Goal: Task Accomplishment & Management: Manage account settings

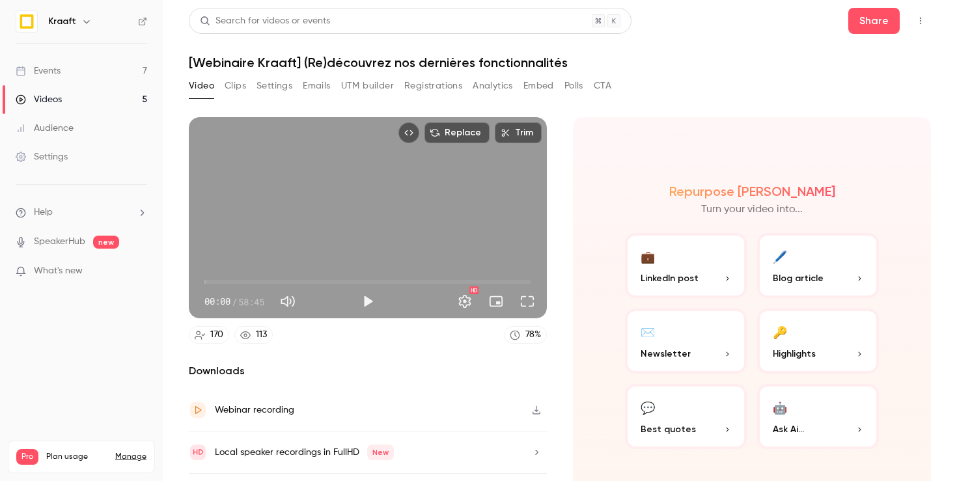
click at [81, 72] on link "Events 7" at bounding box center [81, 71] width 163 height 29
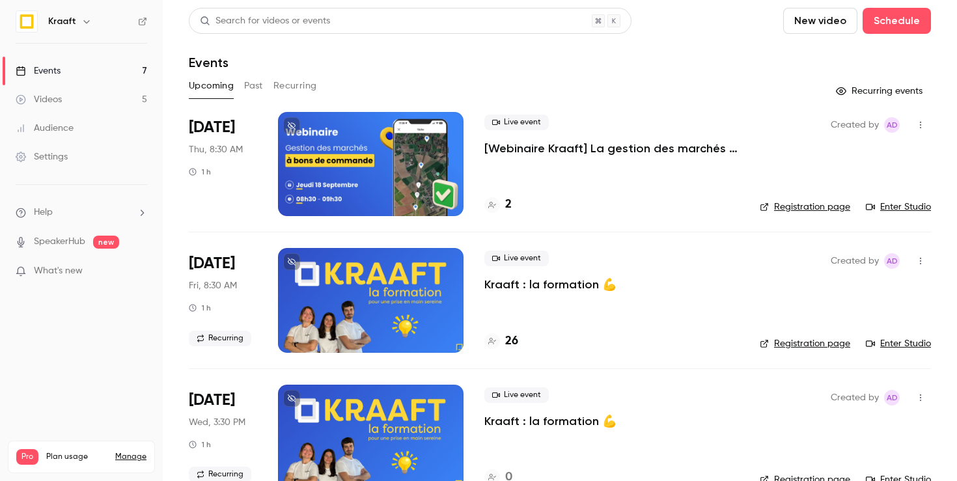
click at [351, 150] on div at bounding box center [371, 164] width 186 height 104
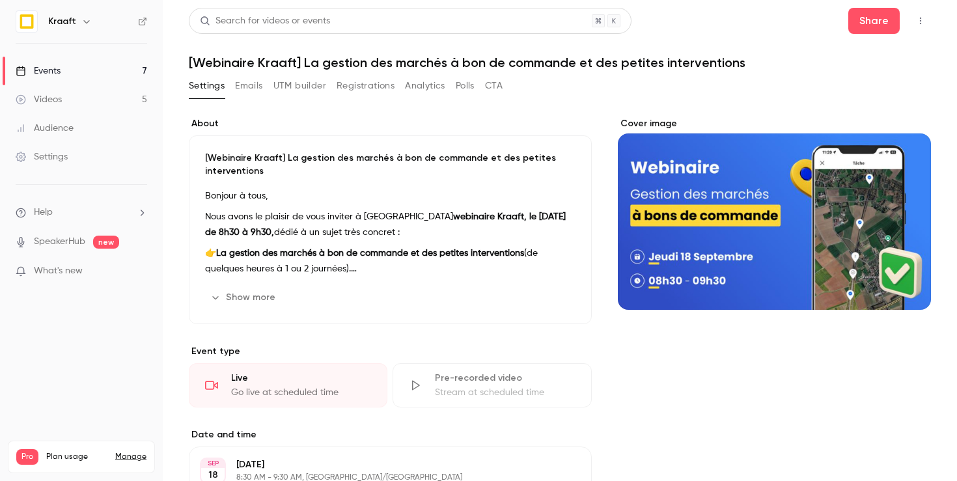
click at [478, 59] on h1 "[Webinaire Kraaft] La gestion des marchés à bon de commande et des petites inte…" at bounding box center [560, 63] width 742 height 16
click at [651, 66] on h1 "[Webinaire Kraaft] La gestion des marchés à bon de commande et des petites inte…" at bounding box center [560, 63] width 742 height 16
click at [552, 298] on button "Edit" at bounding box center [552, 297] width 48 height 21
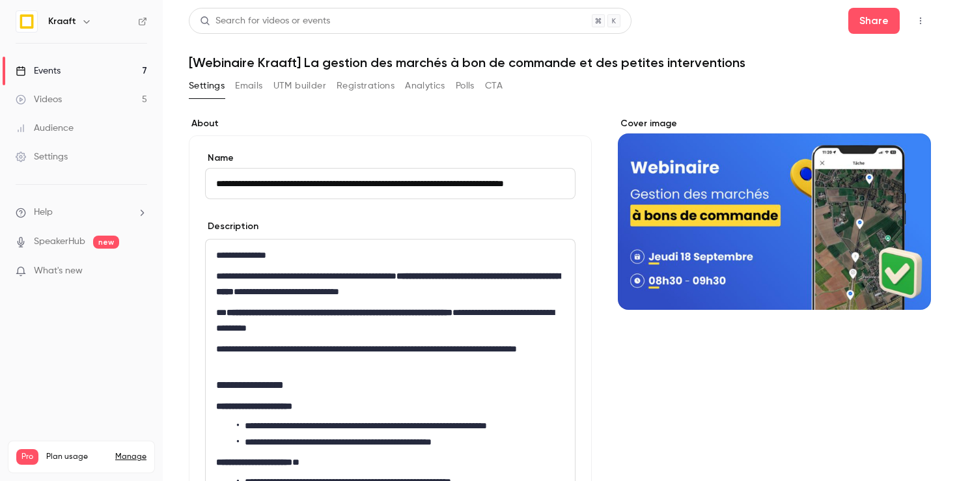
click at [487, 61] on h1 "[Webinaire Kraaft] La gestion des marchés à bon de commande et des petites inte…" at bounding box center [560, 63] width 742 height 16
click at [915, 18] on icon "button" at bounding box center [920, 20] width 10 height 9
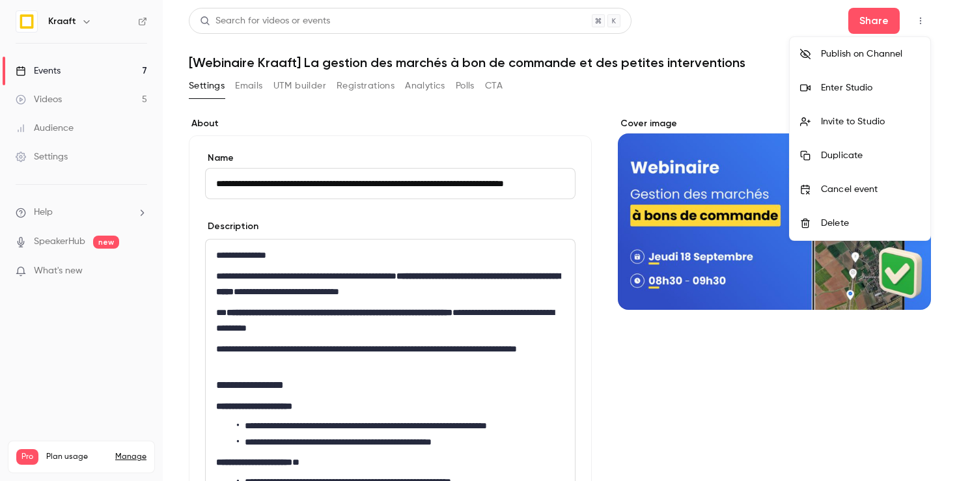
click at [665, 57] on div at bounding box center [478, 240] width 957 height 481
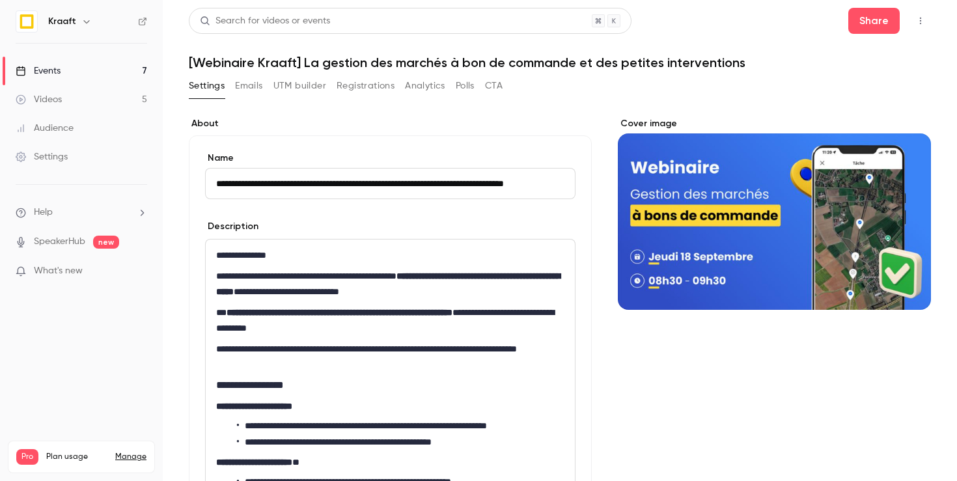
click at [239, 62] on h1 "[Webinaire Kraaft] La gestion des marchés à bon de commande et des petites inte…" at bounding box center [560, 63] width 742 height 16
click at [249, 62] on h1 "[Webinaire Kraaft] La gestion des marchés à bon de commande et des petites inte…" at bounding box center [560, 63] width 742 height 16
click at [414, 122] on label "About" at bounding box center [390, 123] width 403 height 13
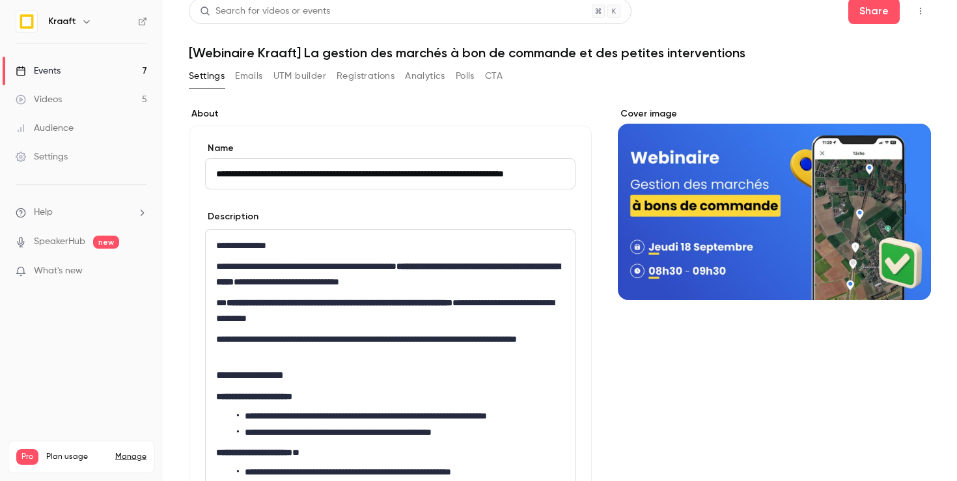
scroll to position [12, 0]
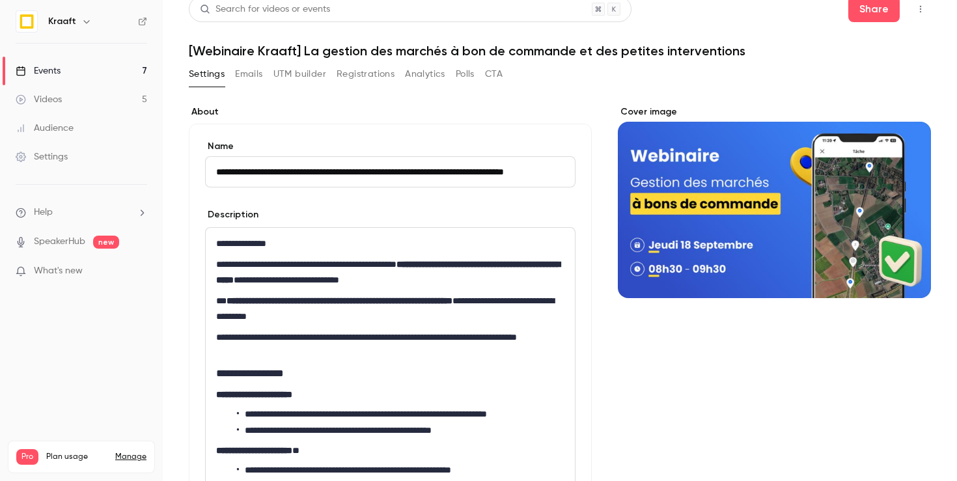
click at [247, 76] on button "Emails" at bounding box center [248, 74] width 27 height 21
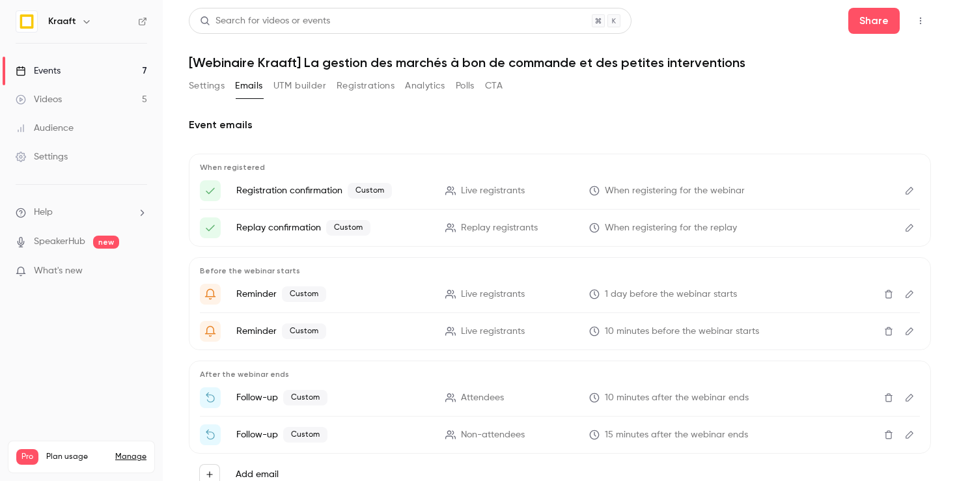
click at [214, 83] on button "Settings" at bounding box center [207, 86] width 36 height 21
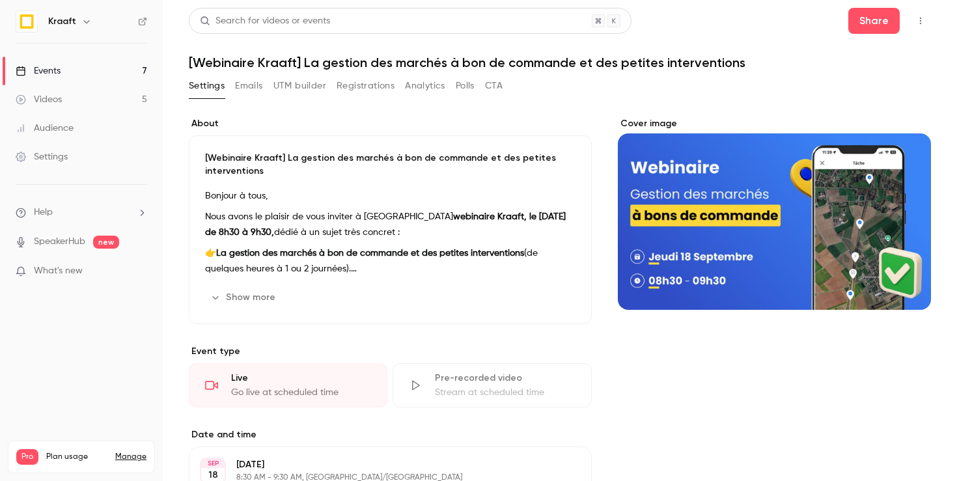
click at [61, 216] on li "Help" at bounding box center [81, 213] width 131 height 14
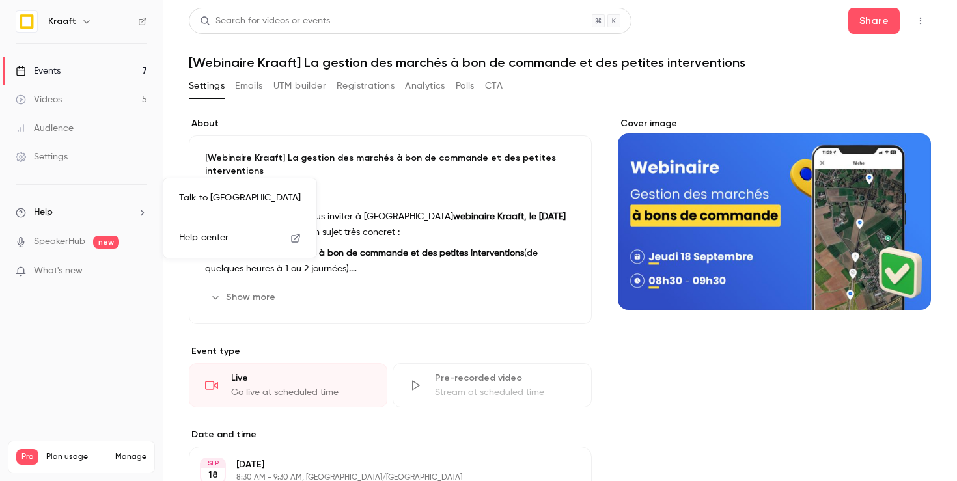
click at [233, 203] on link "Talk to us" at bounding box center [240, 198] width 143 height 34
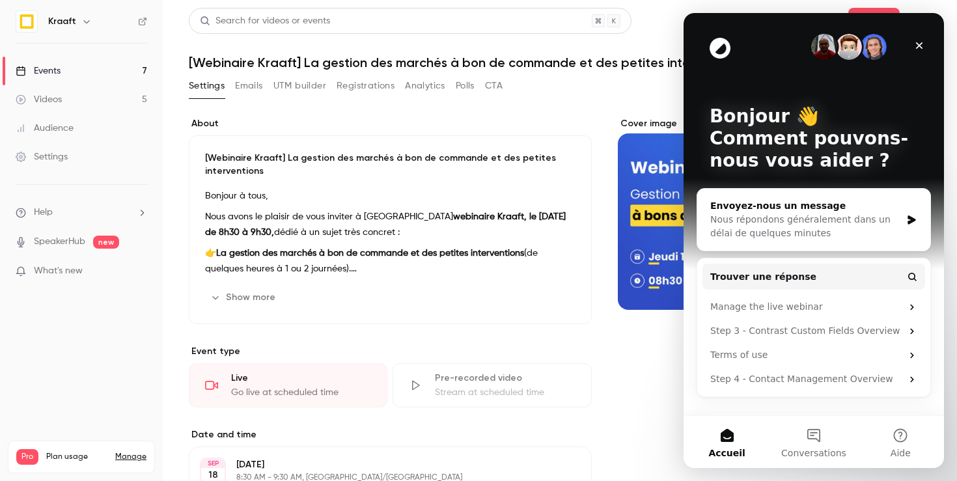
click at [784, 231] on div "Nous répondons généralement dans un délai de quelques minutes" at bounding box center [805, 226] width 191 height 27
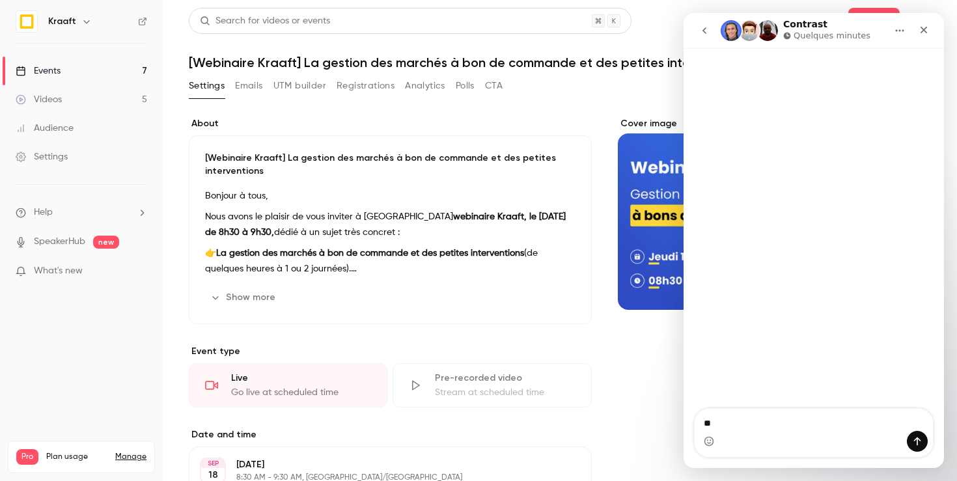
type textarea "***"
type textarea "********"
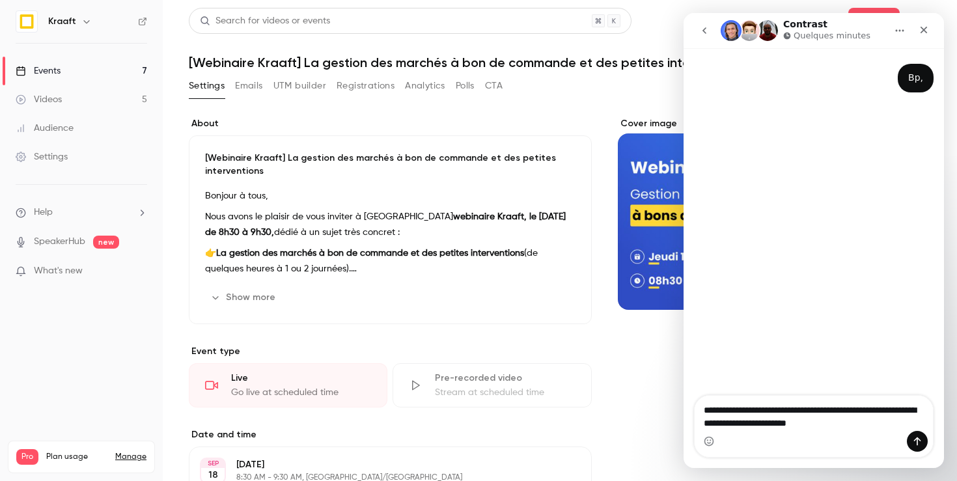
type textarea "**********"
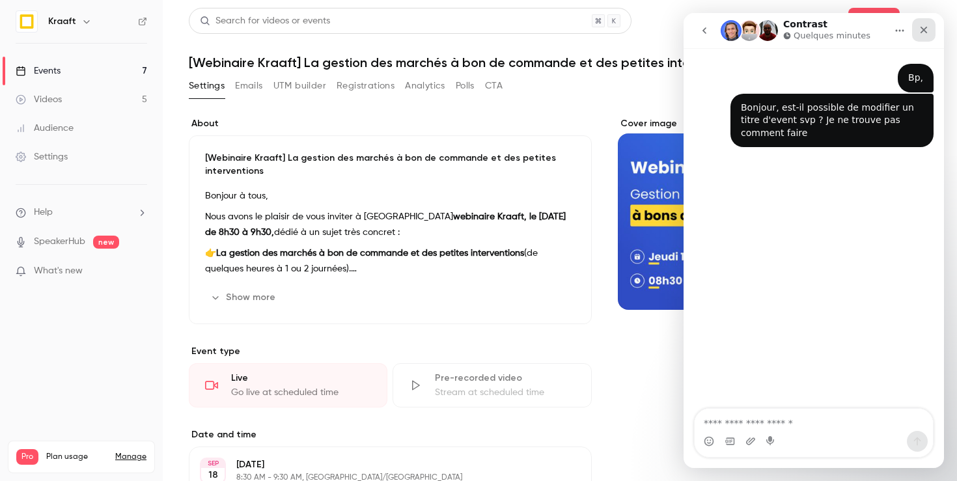
click at [924, 27] on icon "Fermer" at bounding box center [923, 30] width 10 height 10
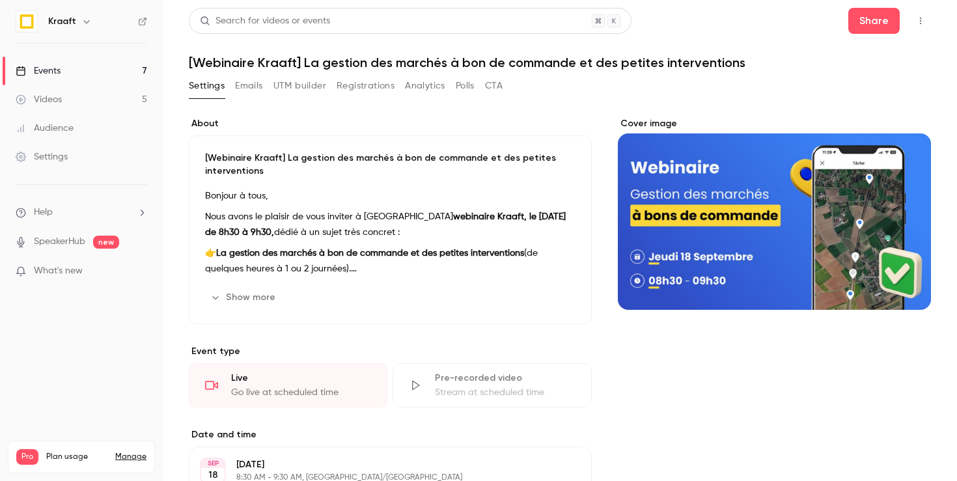
click at [48, 217] on span "Help" at bounding box center [43, 213] width 19 height 14
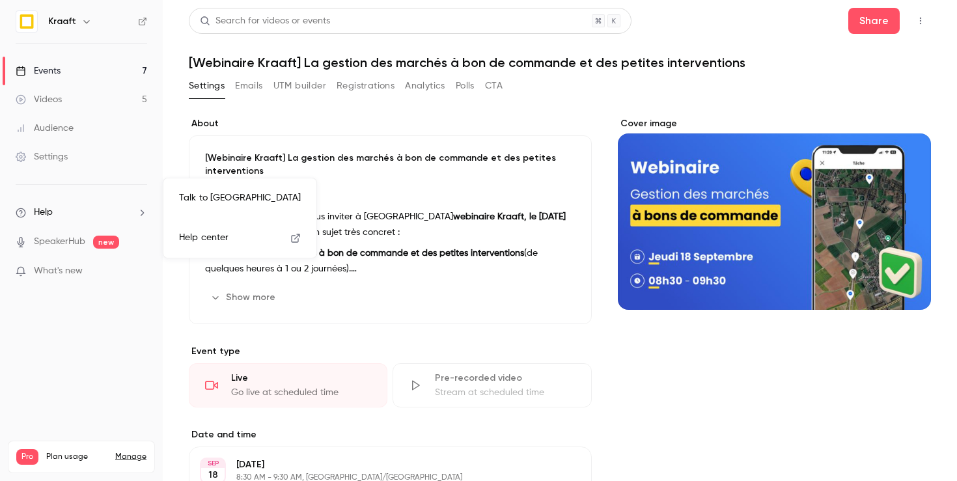
click at [204, 195] on link "Talk to us" at bounding box center [240, 198] width 143 height 34
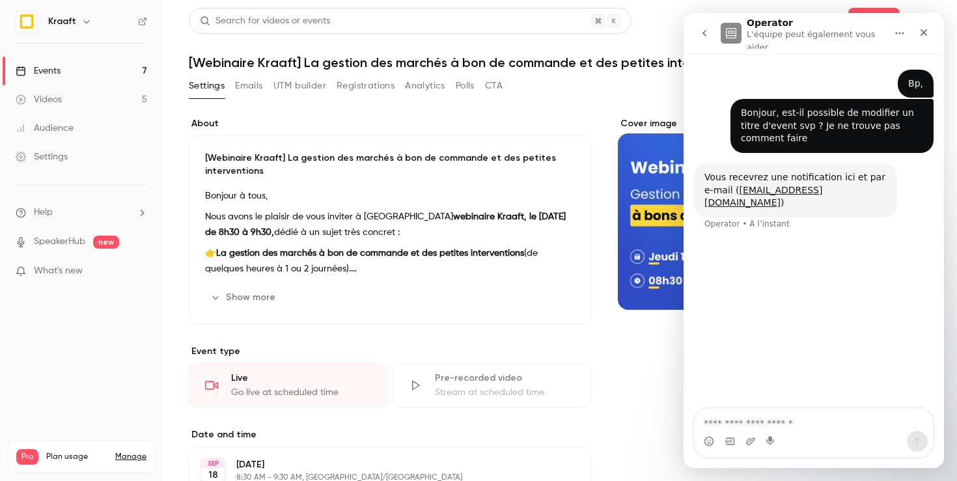
click at [406, 163] on p "[Webinaire Kraaft] La gestion des marchés à bon de commande et des petites inte…" at bounding box center [390, 165] width 370 height 26
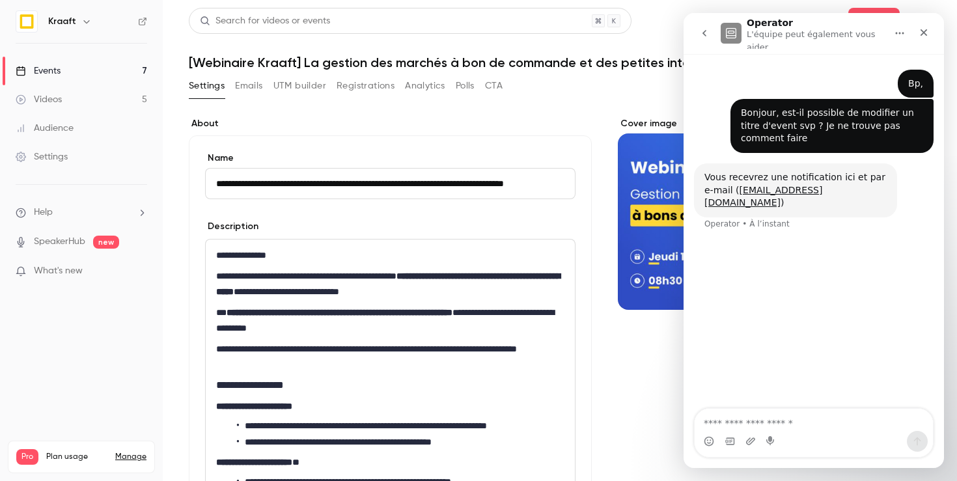
scroll to position [0, 34]
click at [386, 180] on input "**********" at bounding box center [390, 183] width 370 height 31
type input "**********"
click at [558, 144] on div "**********" at bounding box center [390, 442] width 403 height 614
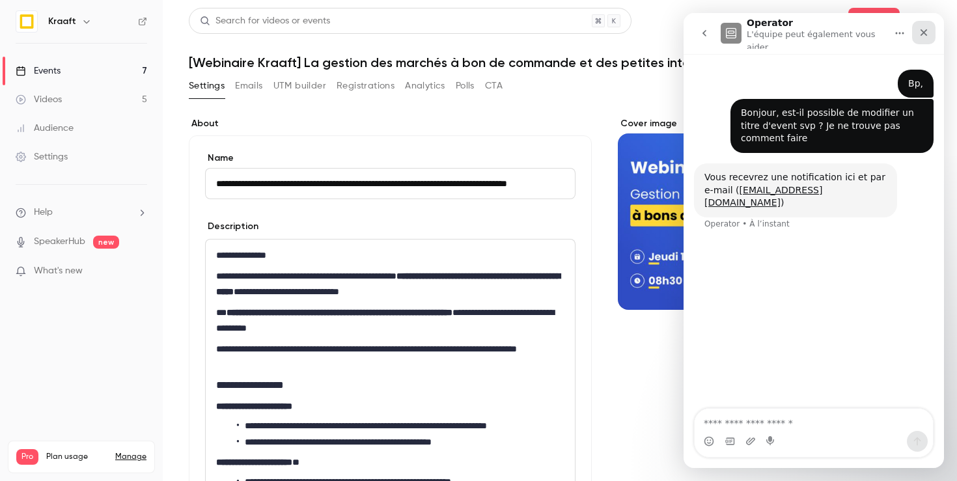
click at [926, 38] on div "Fermer" at bounding box center [923, 32] width 23 height 23
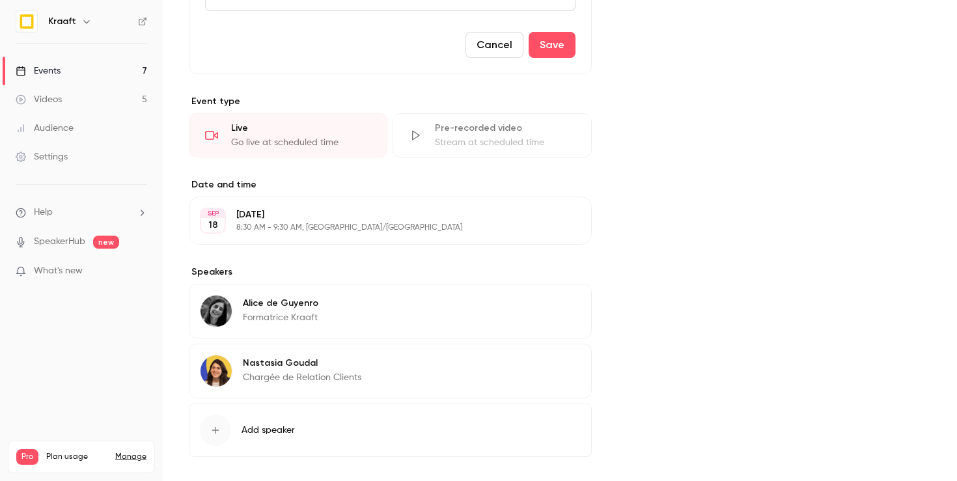
scroll to position [451, 0]
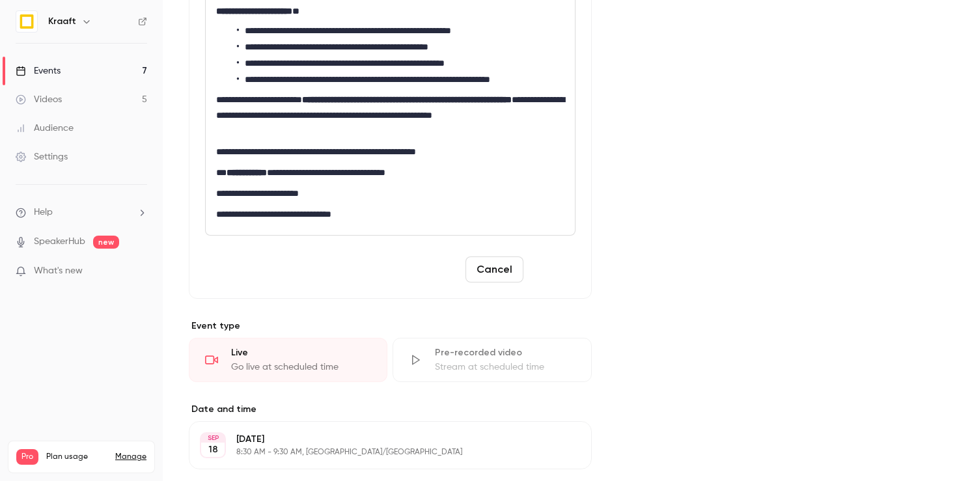
click at [549, 281] on button "Save" at bounding box center [552, 269] width 47 height 26
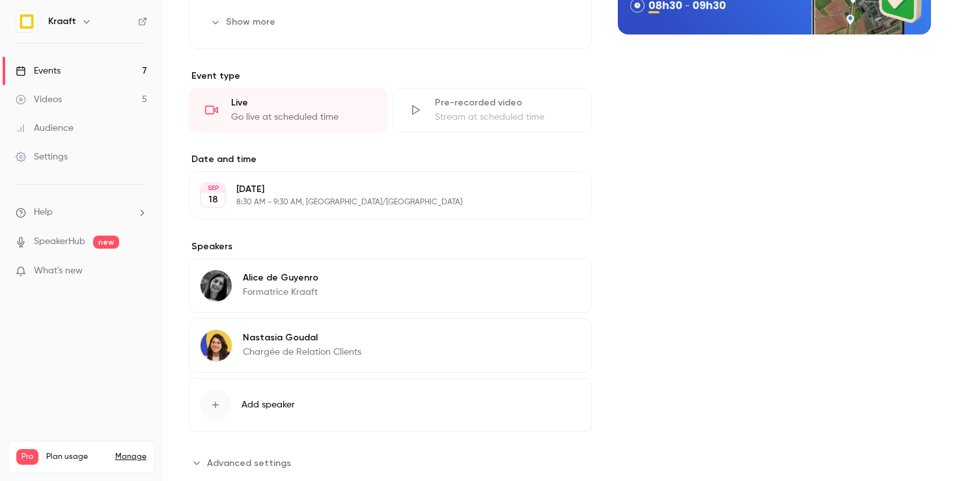
scroll to position [0, 0]
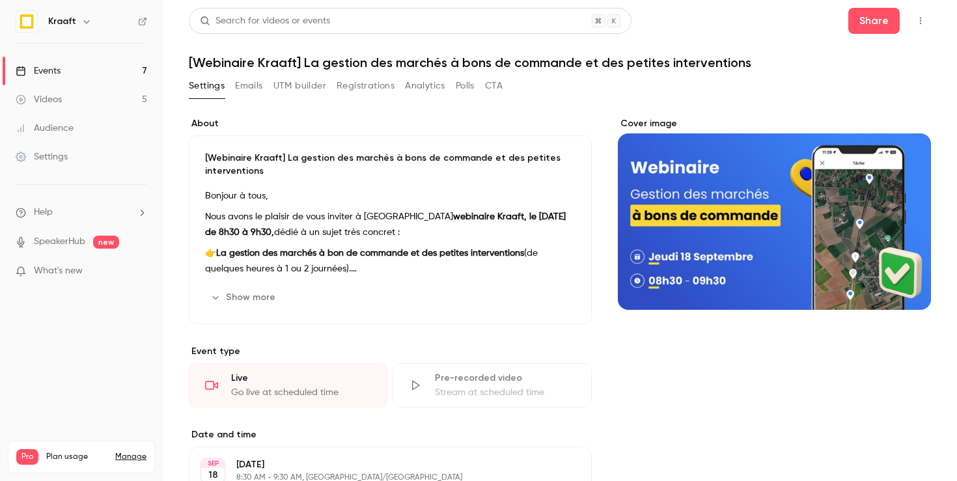
click at [68, 215] on li "Help" at bounding box center [81, 213] width 131 height 14
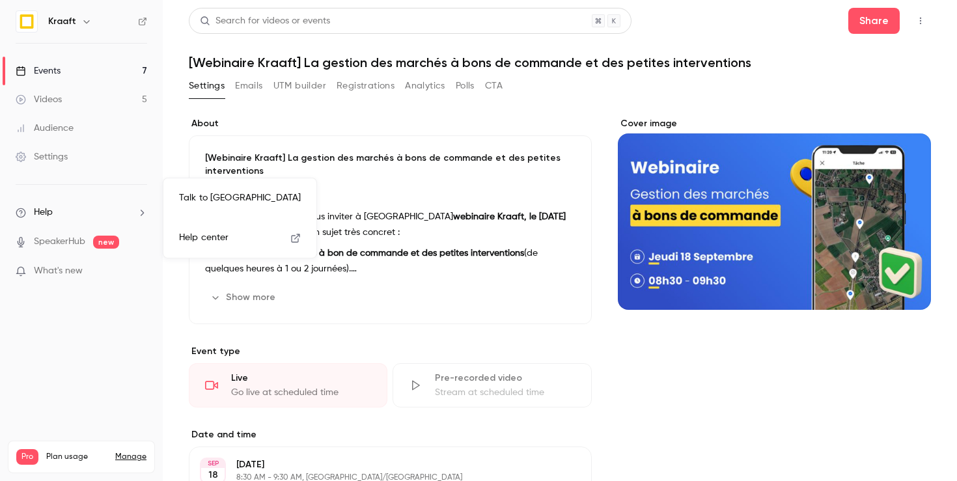
click at [211, 193] on link "Talk to us" at bounding box center [240, 198] width 143 height 34
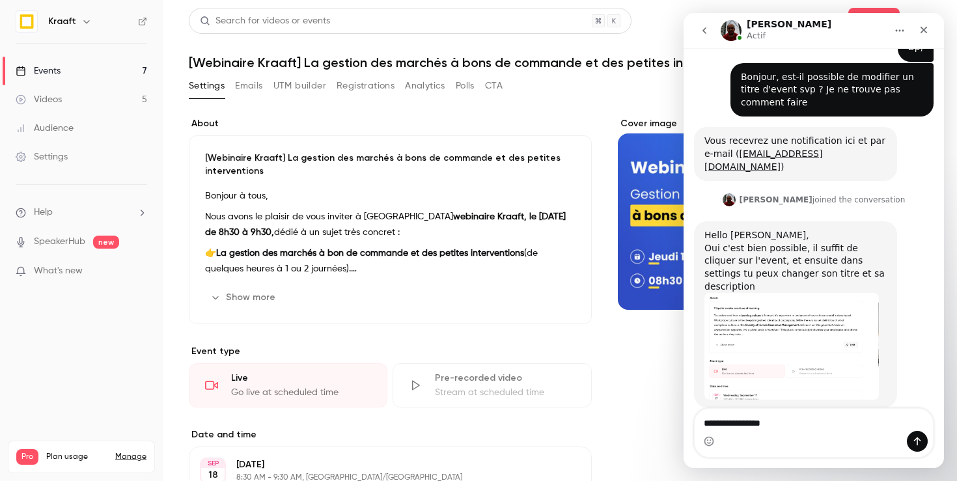
type textarea "**********"
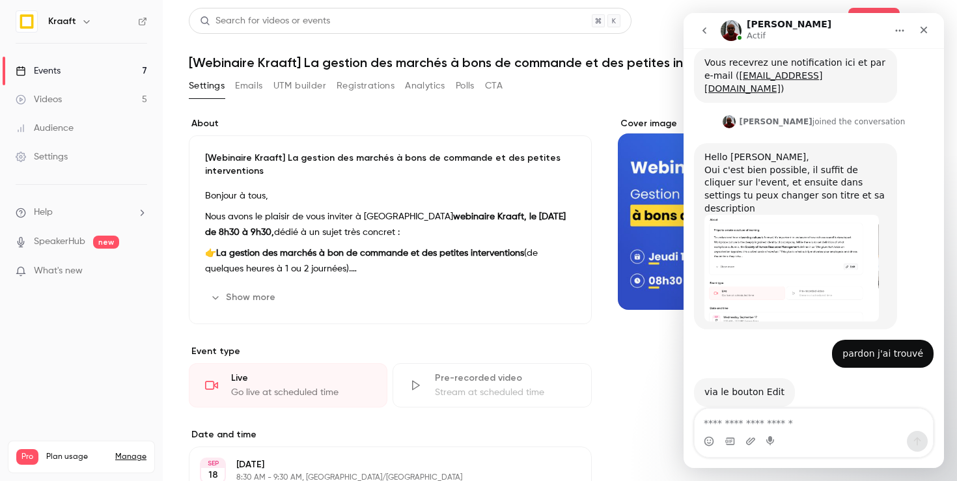
scroll to position [109, 0]
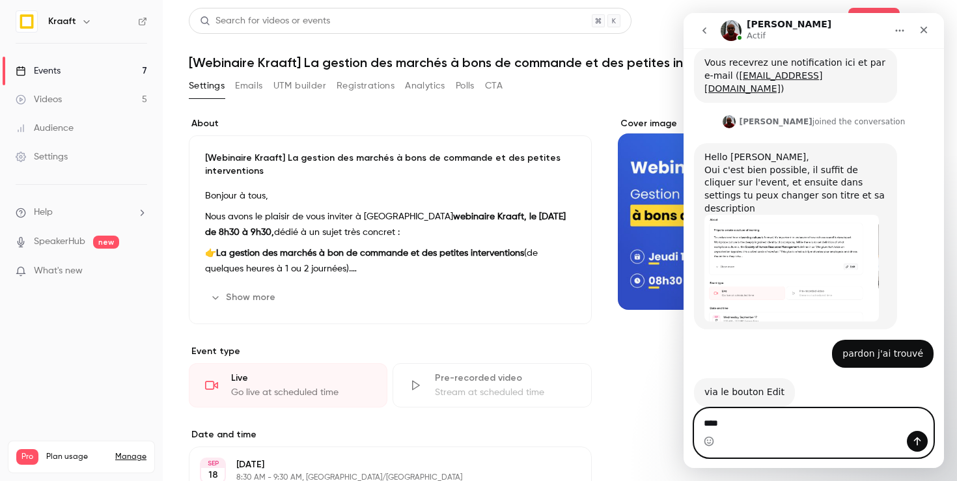
type textarea "*****"
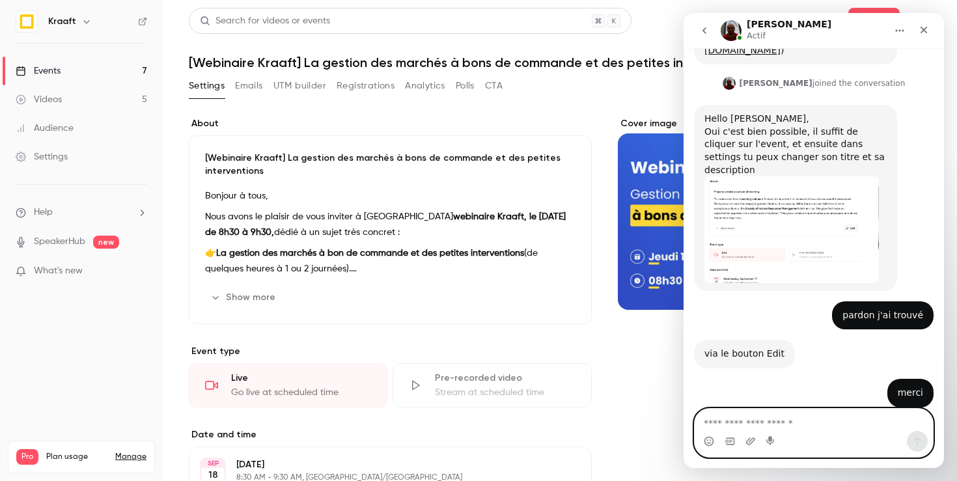
scroll to position [186, 0]
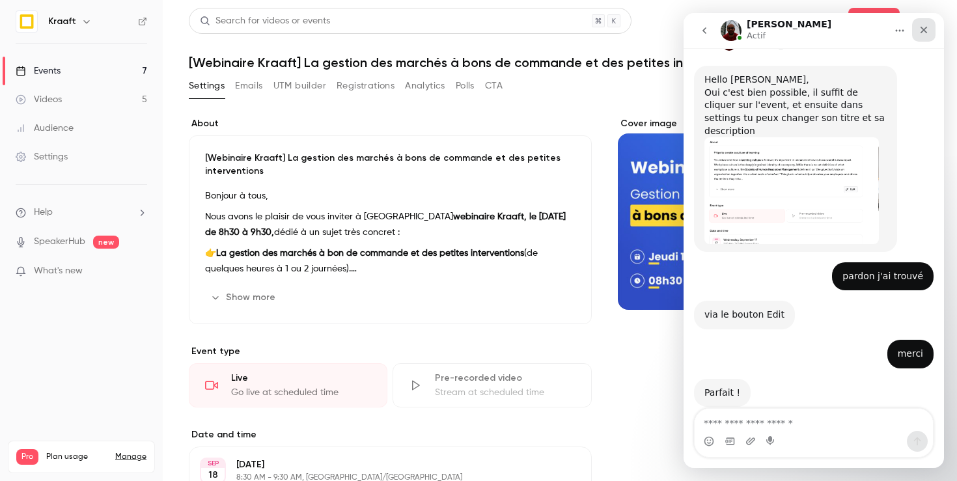
click at [924, 36] on div "Fermer" at bounding box center [923, 29] width 23 height 23
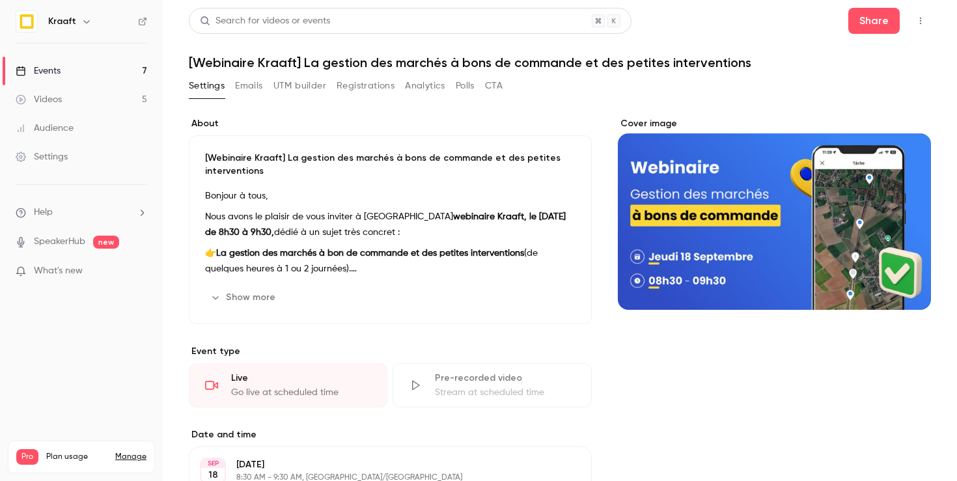
click at [61, 61] on link "Events 7" at bounding box center [81, 71] width 163 height 29
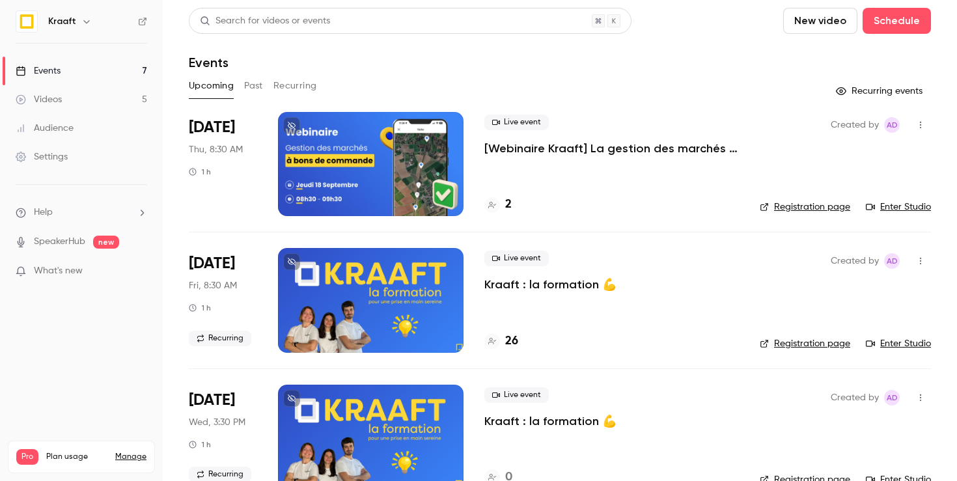
click at [508, 202] on h4 "2" at bounding box center [508, 205] width 7 height 18
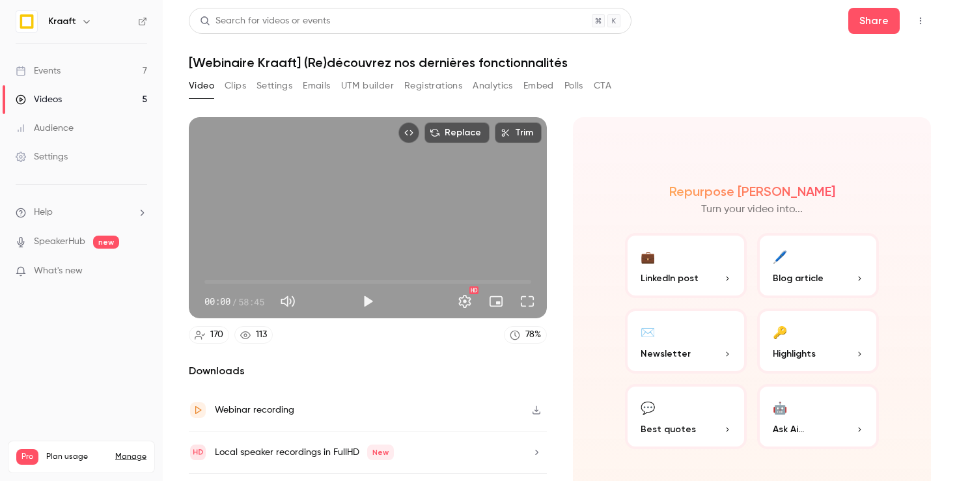
click at [51, 70] on div "Events" at bounding box center [38, 70] width 45 height 13
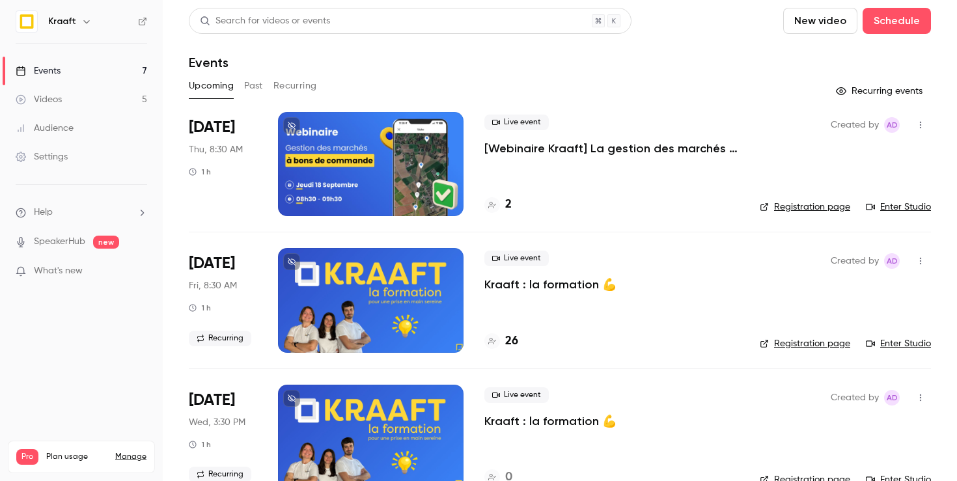
click at [349, 126] on div at bounding box center [371, 164] width 186 height 104
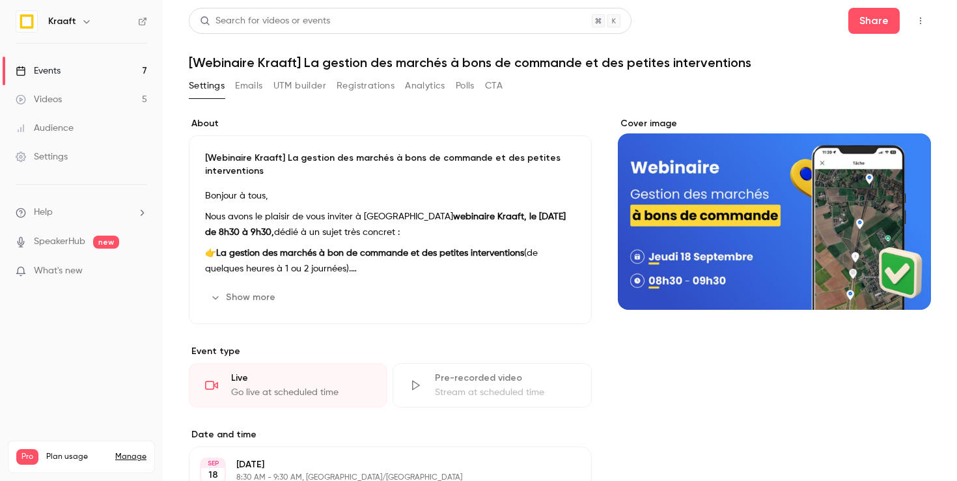
click at [915, 21] on icon "button" at bounding box center [920, 20] width 10 height 9
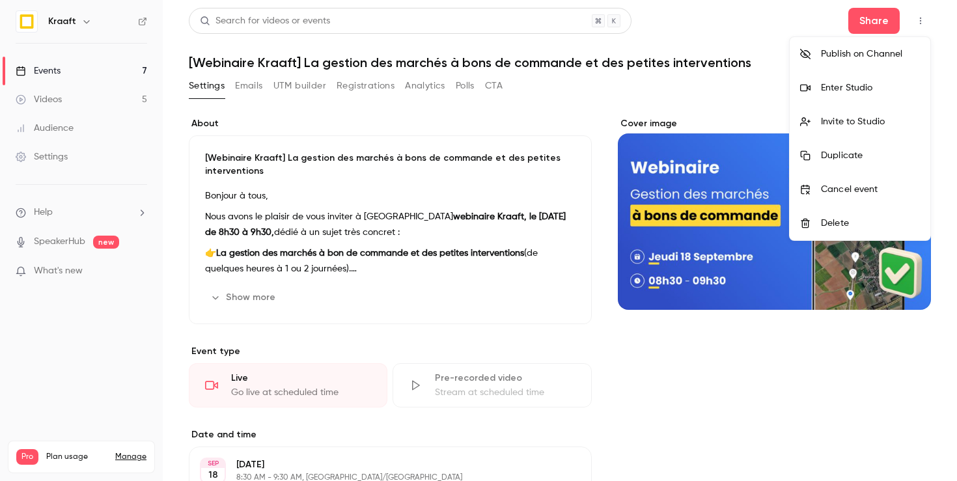
click at [873, 22] on div at bounding box center [478, 240] width 957 height 481
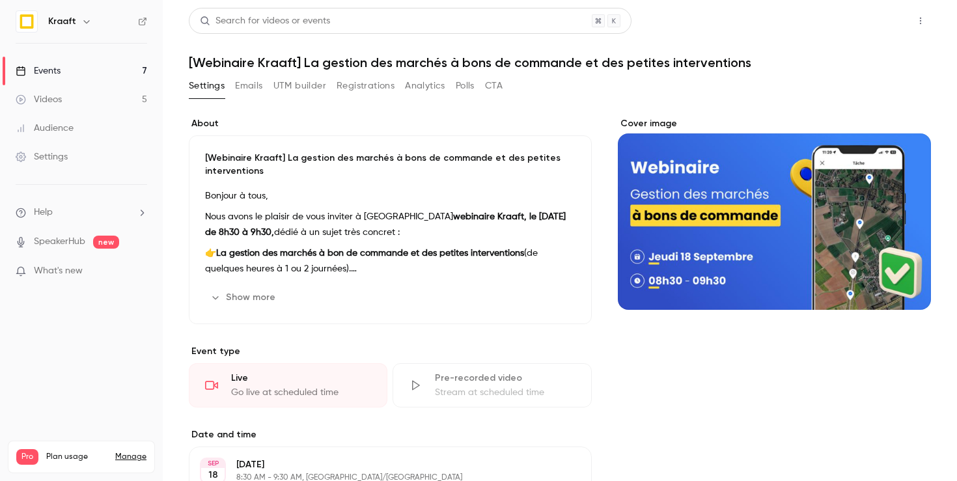
click at [853, 22] on button "Share" at bounding box center [873, 21] width 51 height 26
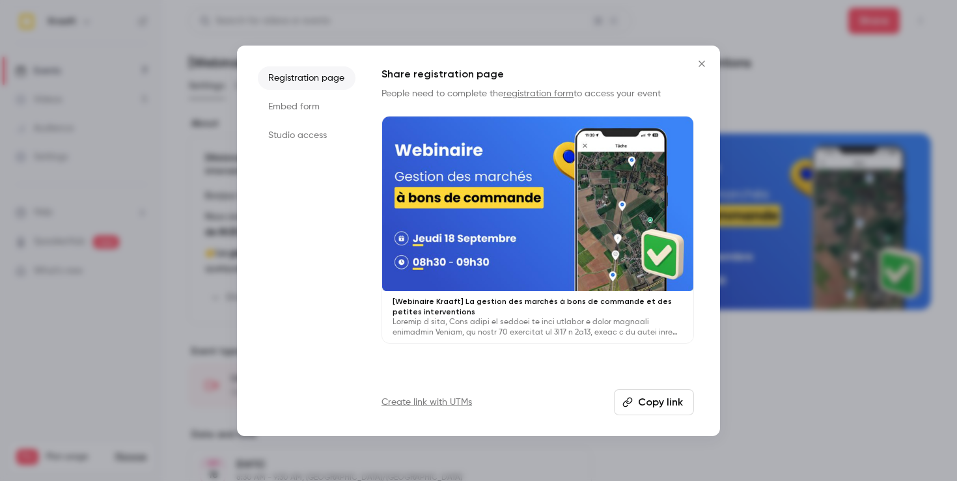
click at [658, 405] on button "Copy link" at bounding box center [654, 402] width 80 height 26
click at [767, 73] on div at bounding box center [478, 240] width 957 height 481
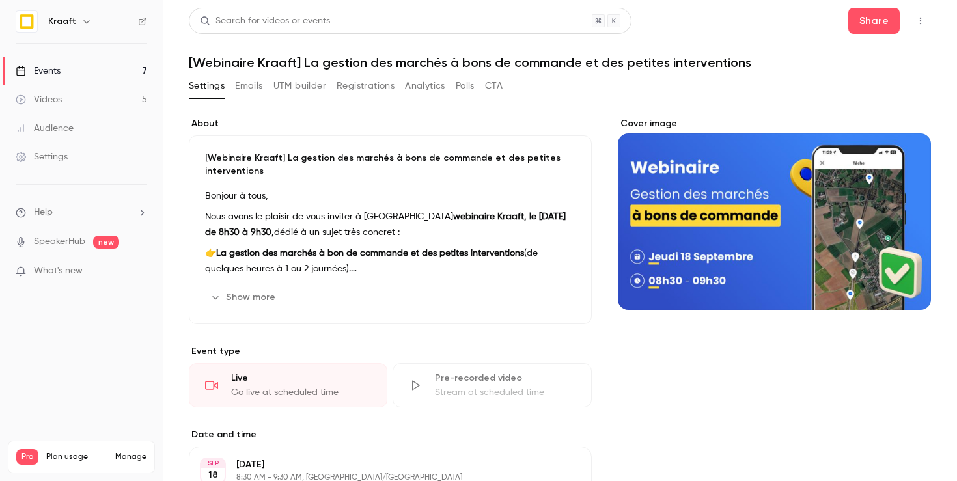
click at [48, 74] on div "Events" at bounding box center [38, 70] width 45 height 13
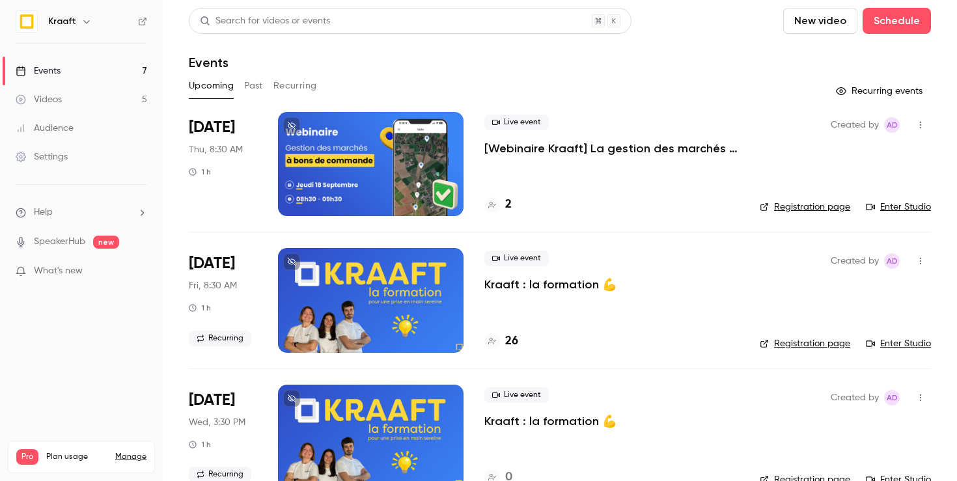
click at [250, 89] on button "Past" at bounding box center [253, 86] width 19 height 21
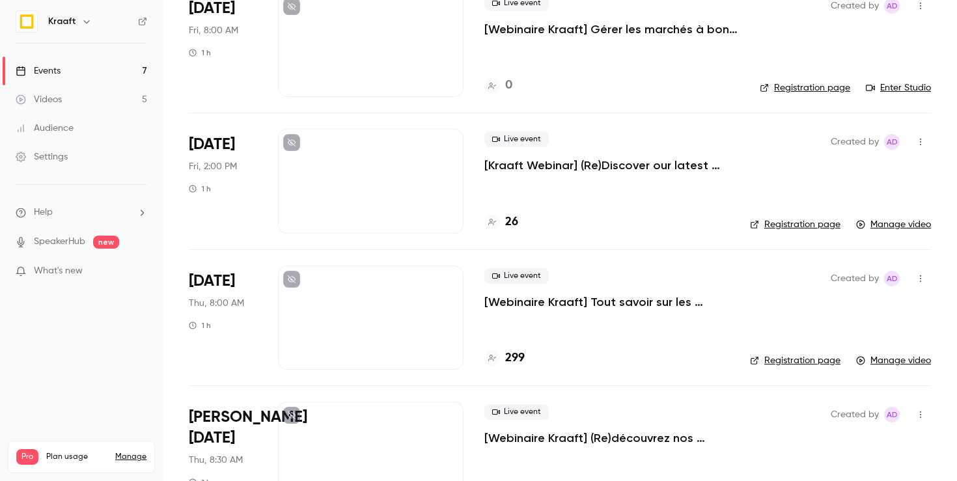
scroll to position [576, 0]
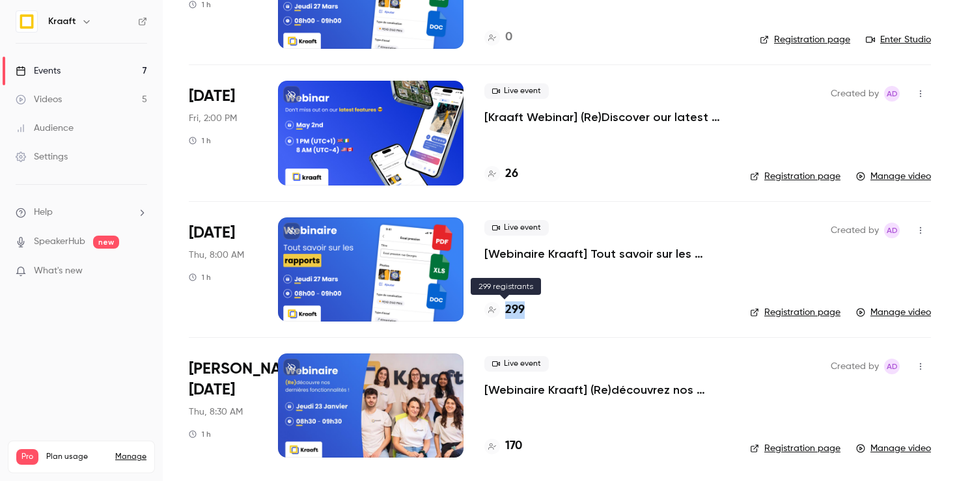
drag, startPoint x: 541, startPoint y: 310, endPoint x: 500, endPoint y: 310, distance: 41.0
click at [500, 310] on div "299" at bounding box center [606, 310] width 245 height 18
click at [579, 319] on div "Live event [Webinaire Kraaft] Tout savoir sur les rapports 299" at bounding box center [606, 269] width 245 height 104
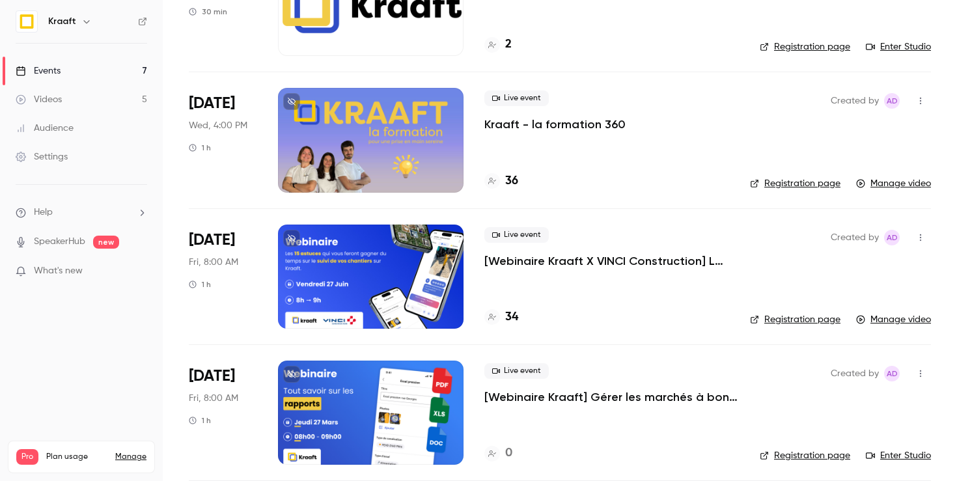
scroll to position [0, 0]
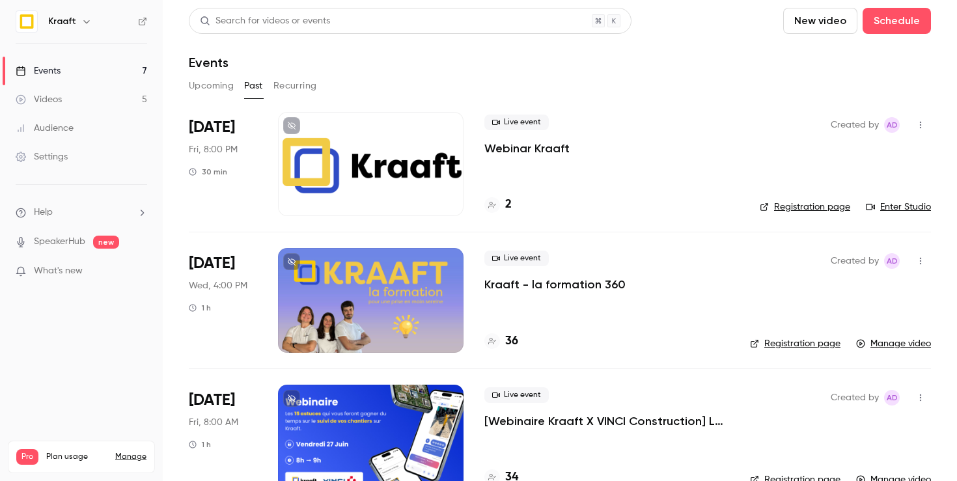
click at [200, 89] on button "Upcoming" at bounding box center [211, 86] width 45 height 21
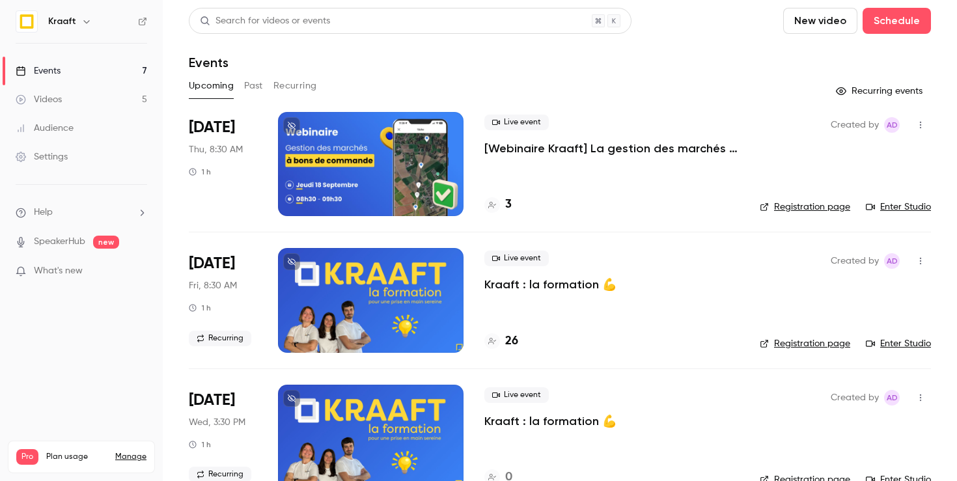
click at [433, 174] on div at bounding box center [371, 164] width 186 height 104
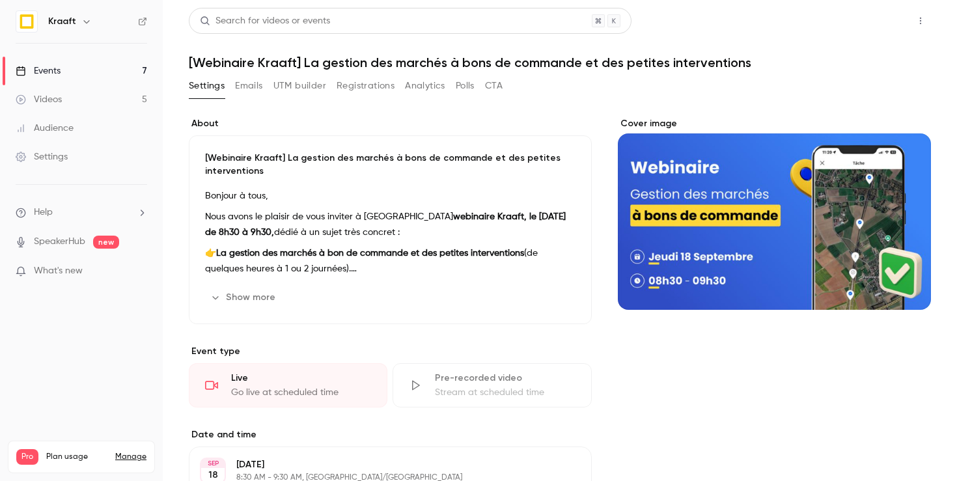
click at [868, 19] on button "Share" at bounding box center [873, 21] width 51 height 26
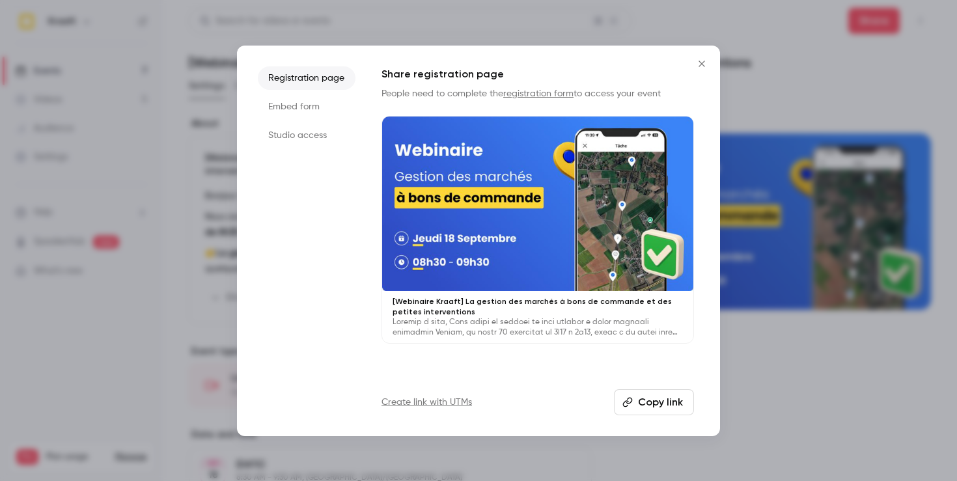
click at [663, 402] on button "Copy link" at bounding box center [654, 402] width 80 height 26
click at [702, 66] on icon "Close" at bounding box center [702, 64] width 16 height 10
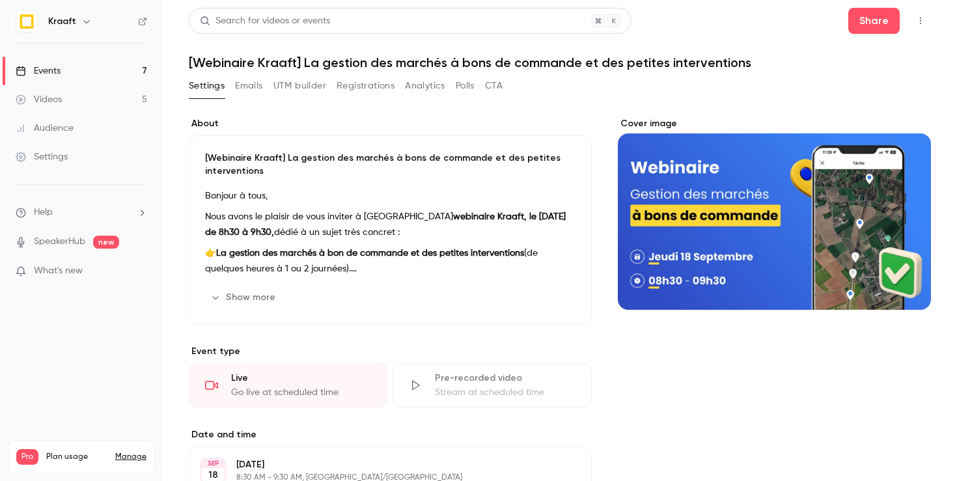
click at [60, 73] on link "Events 7" at bounding box center [81, 71] width 163 height 29
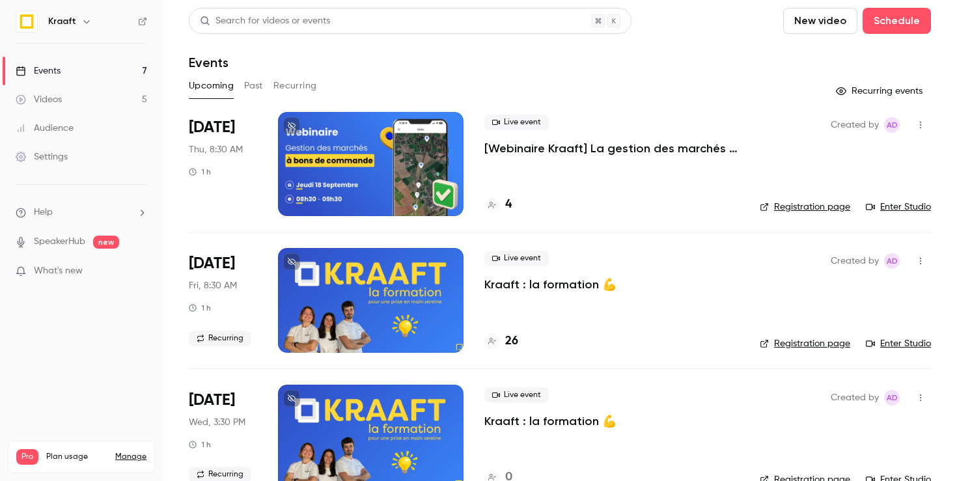
click at [510, 205] on h4 "4" at bounding box center [508, 205] width 7 height 18
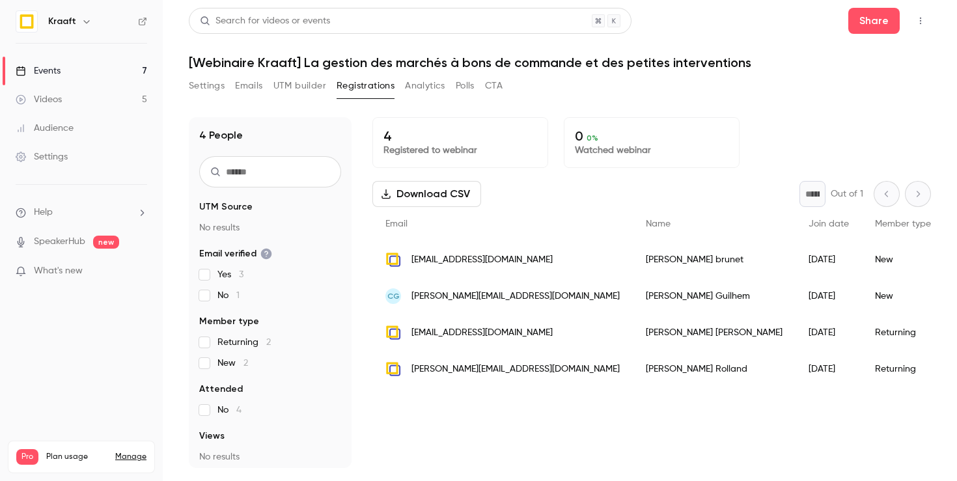
click at [460, 296] on span "charles.arthur.guilhem@gmail.com" at bounding box center [515, 297] width 208 height 14
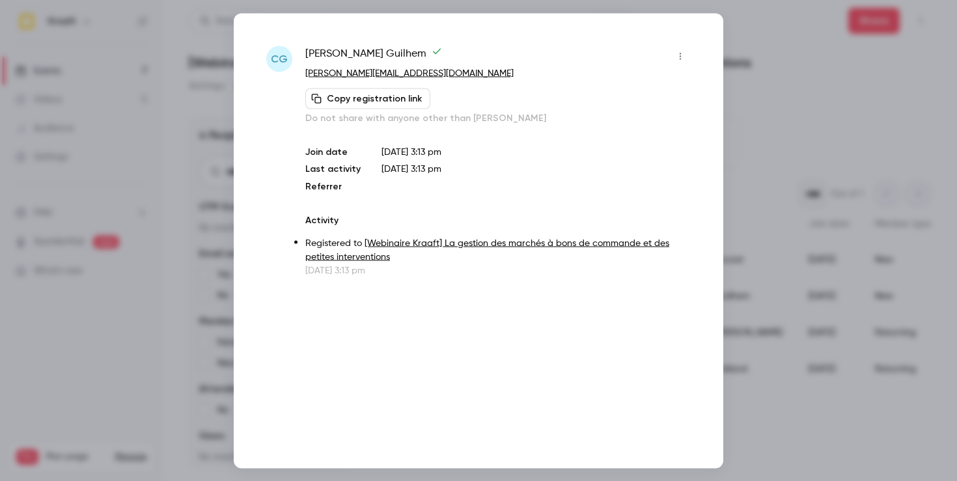
click at [803, 143] on div at bounding box center [478, 240] width 957 height 481
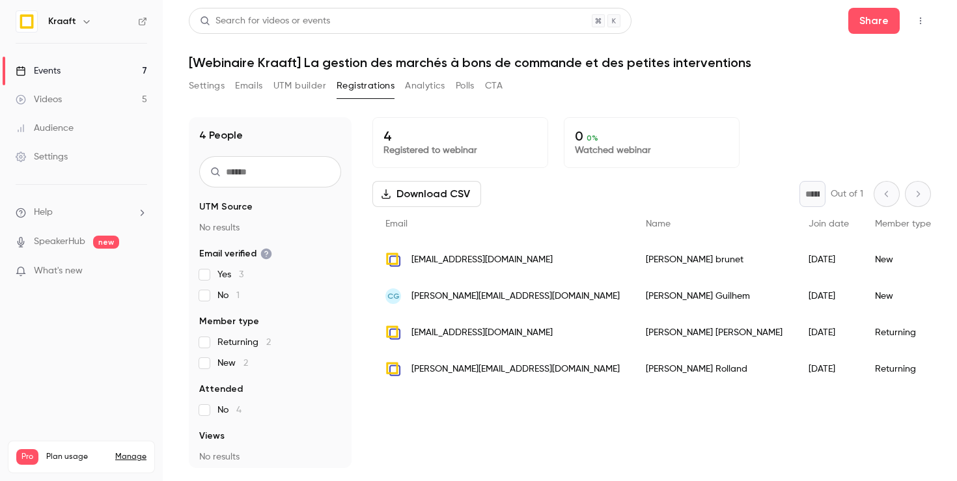
click at [49, 68] on div "Events" at bounding box center [38, 70] width 45 height 13
